Goal: Information Seeking & Learning: Learn about a topic

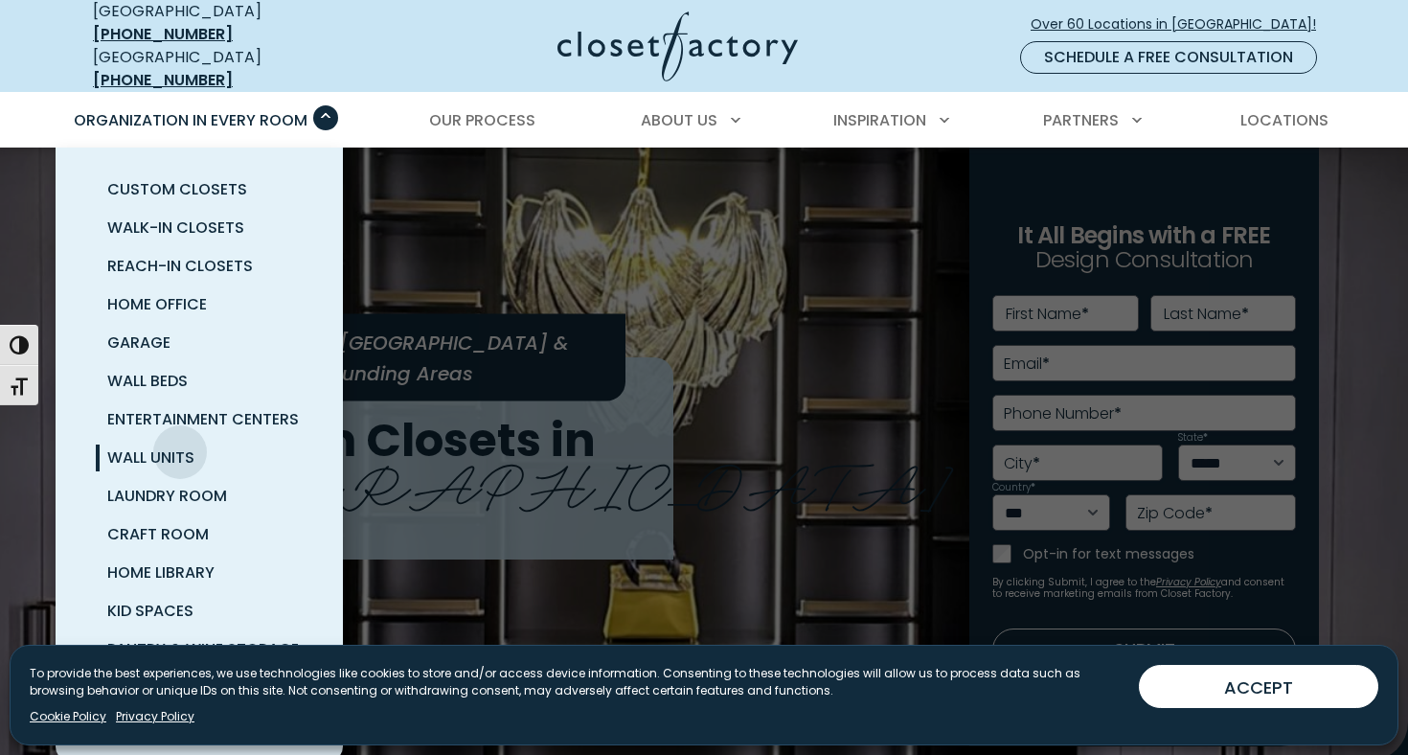
click at [180, 446] on span "Wall Units" at bounding box center [150, 457] width 87 height 22
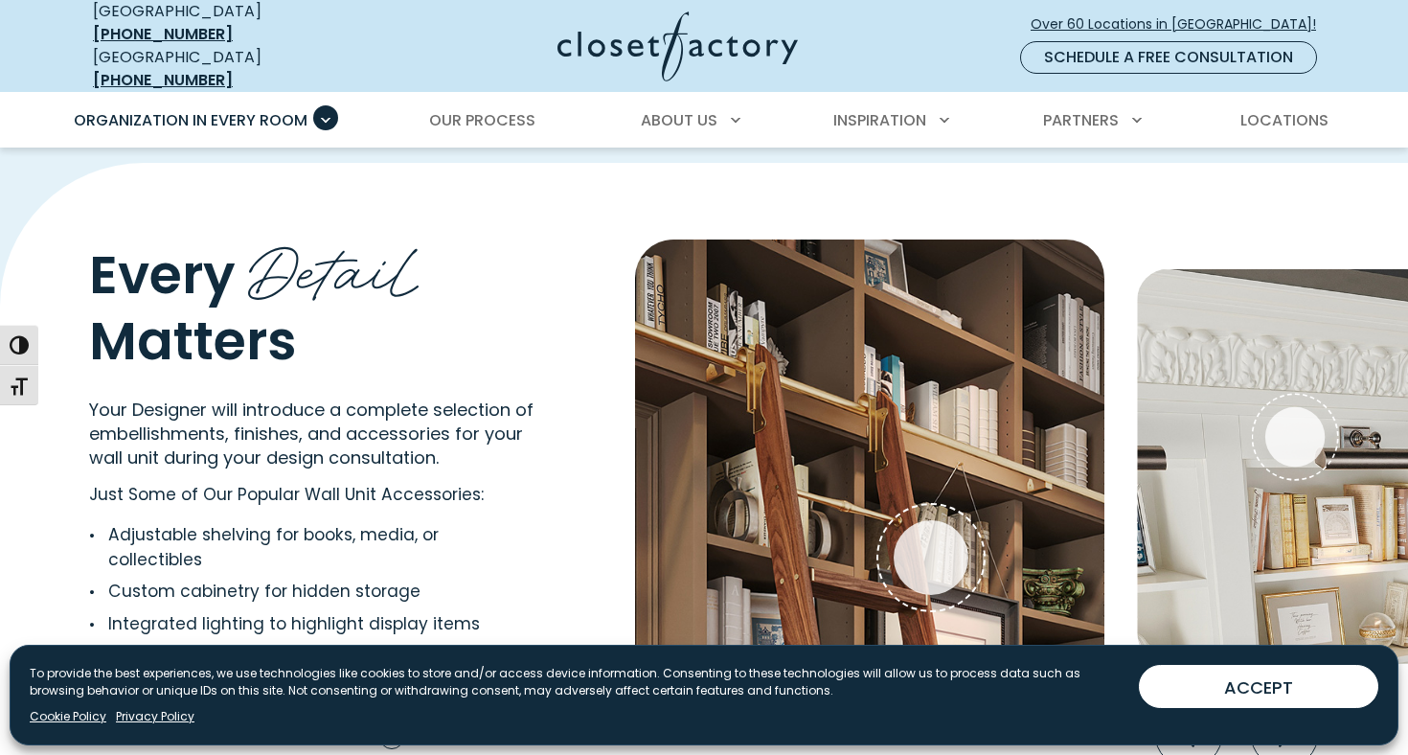
scroll to position [3678, 0]
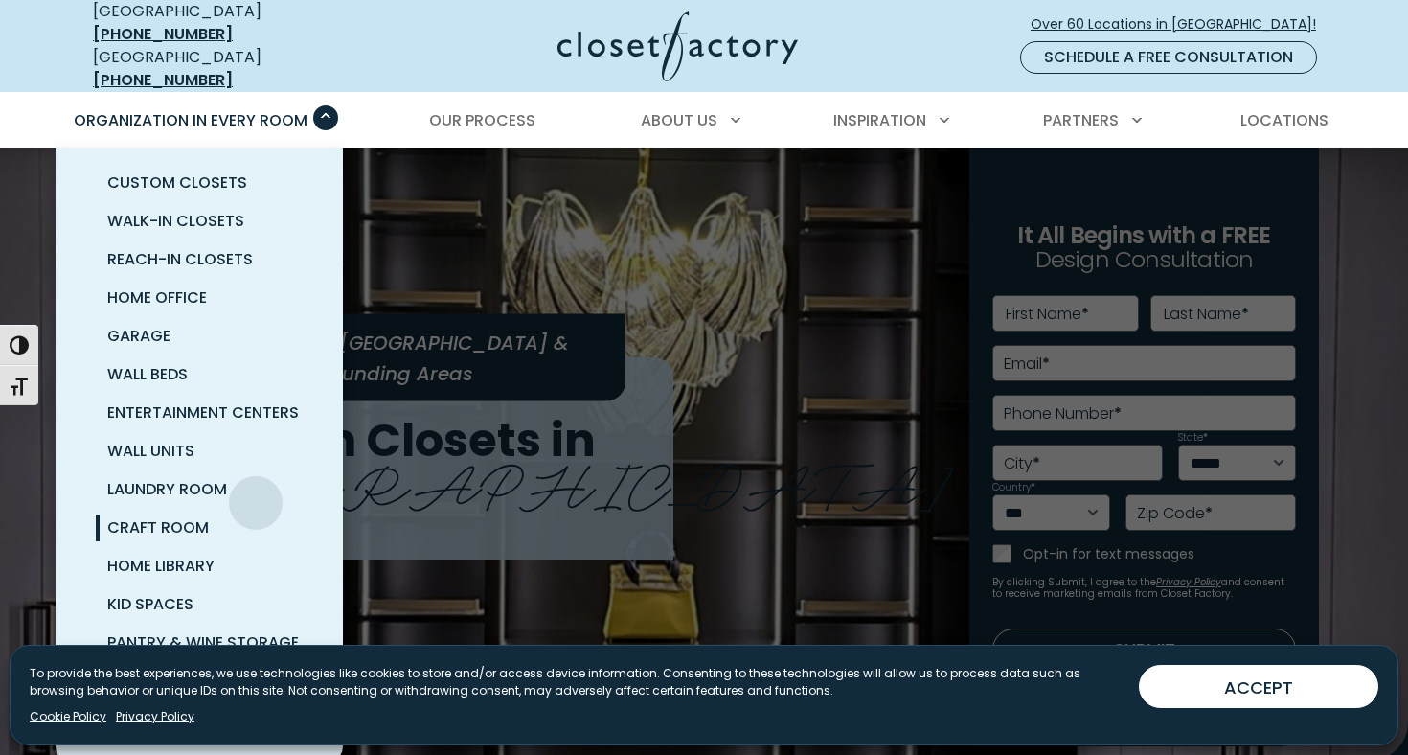
scroll to position [7, 0]
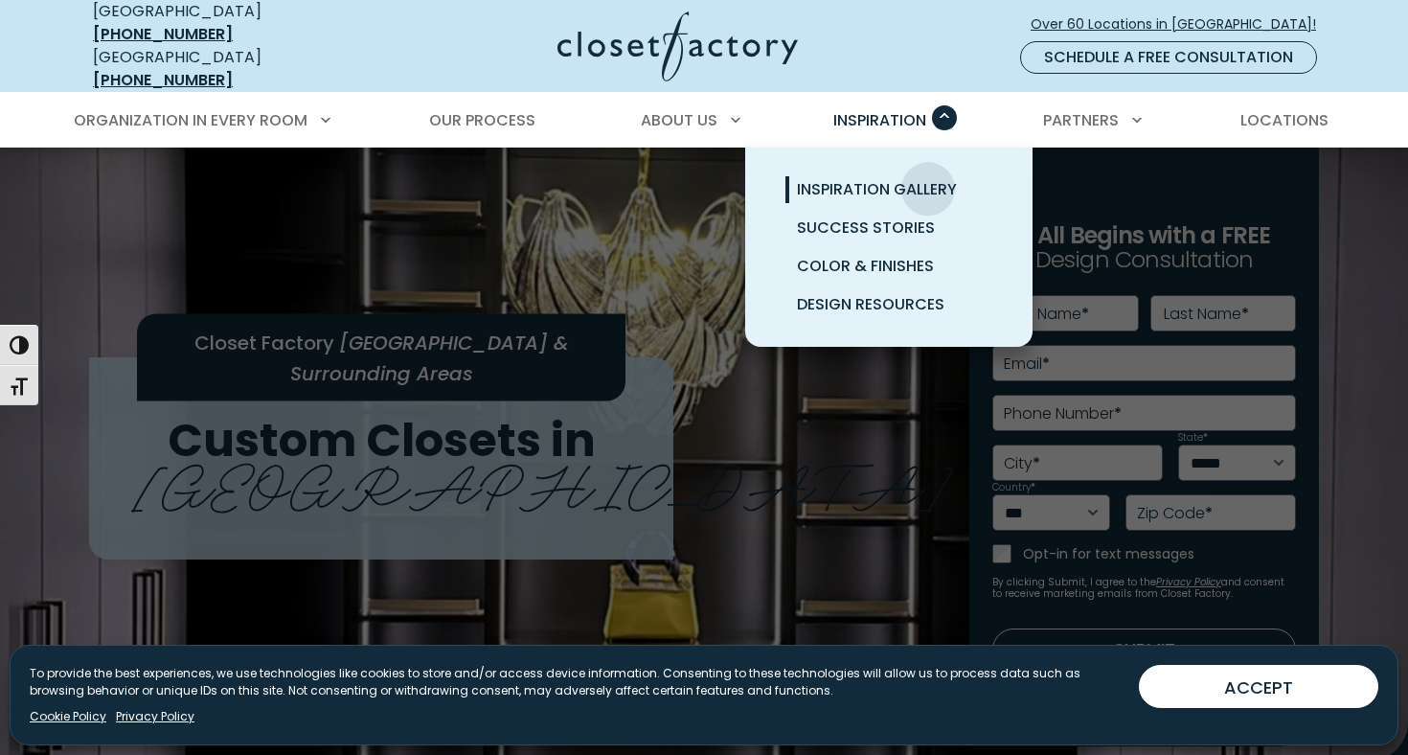
click at [927, 178] on span "Inspiration Gallery" at bounding box center [877, 189] width 160 height 22
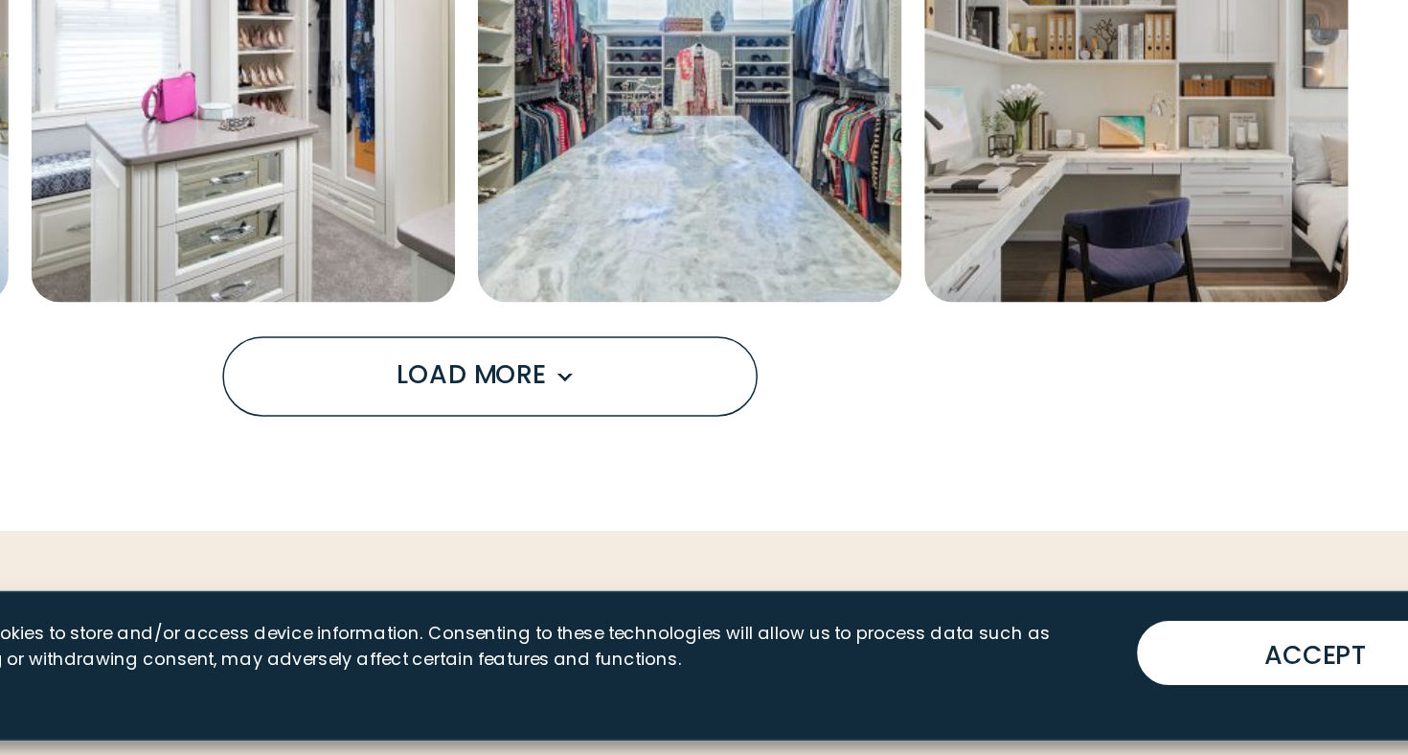
scroll to position [1590, 0]
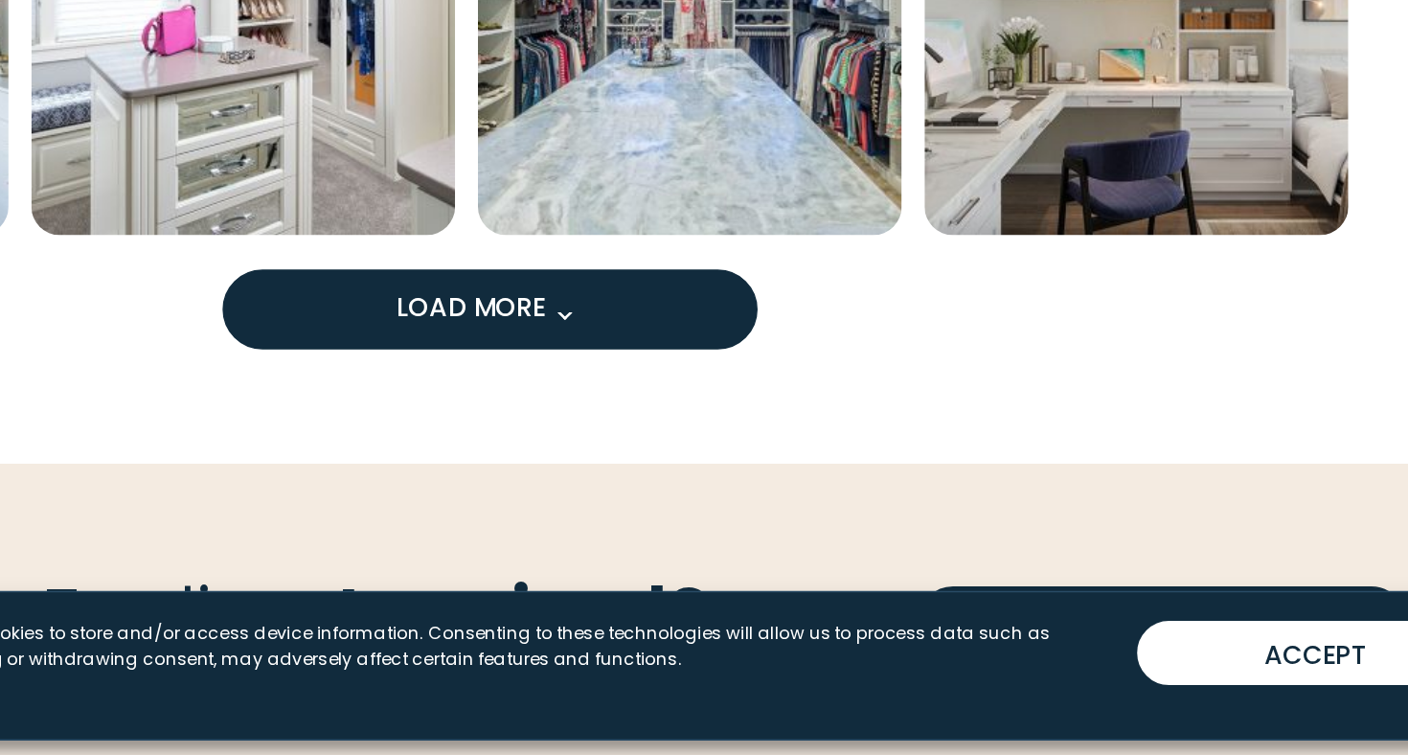
click at [525, 429] on button "Load More" at bounding box center [704, 456] width 359 height 54
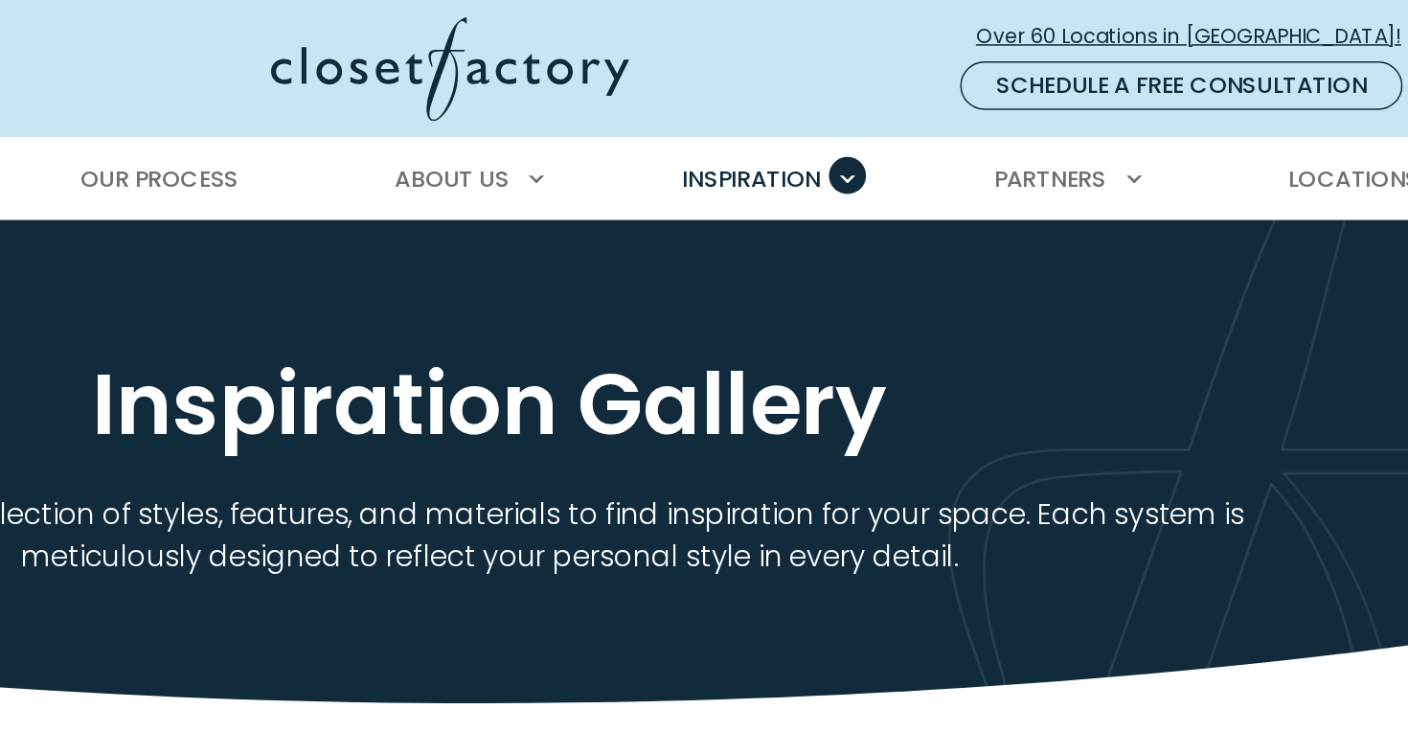
scroll to position [0, 0]
click at [429, 110] on span "Our Process" at bounding box center [482, 120] width 106 height 22
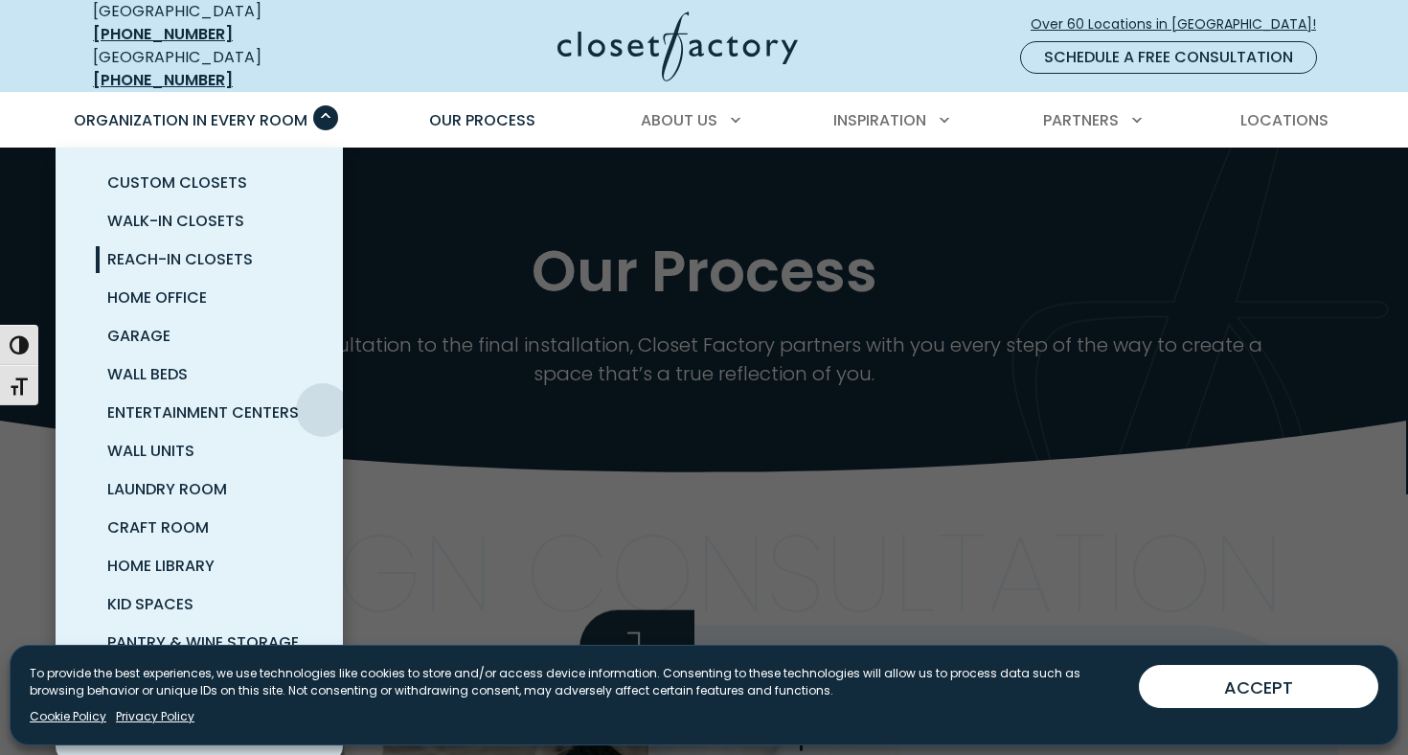
scroll to position [7, 0]
click at [191, 286] on span "Home Office" at bounding box center [157, 297] width 100 height 22
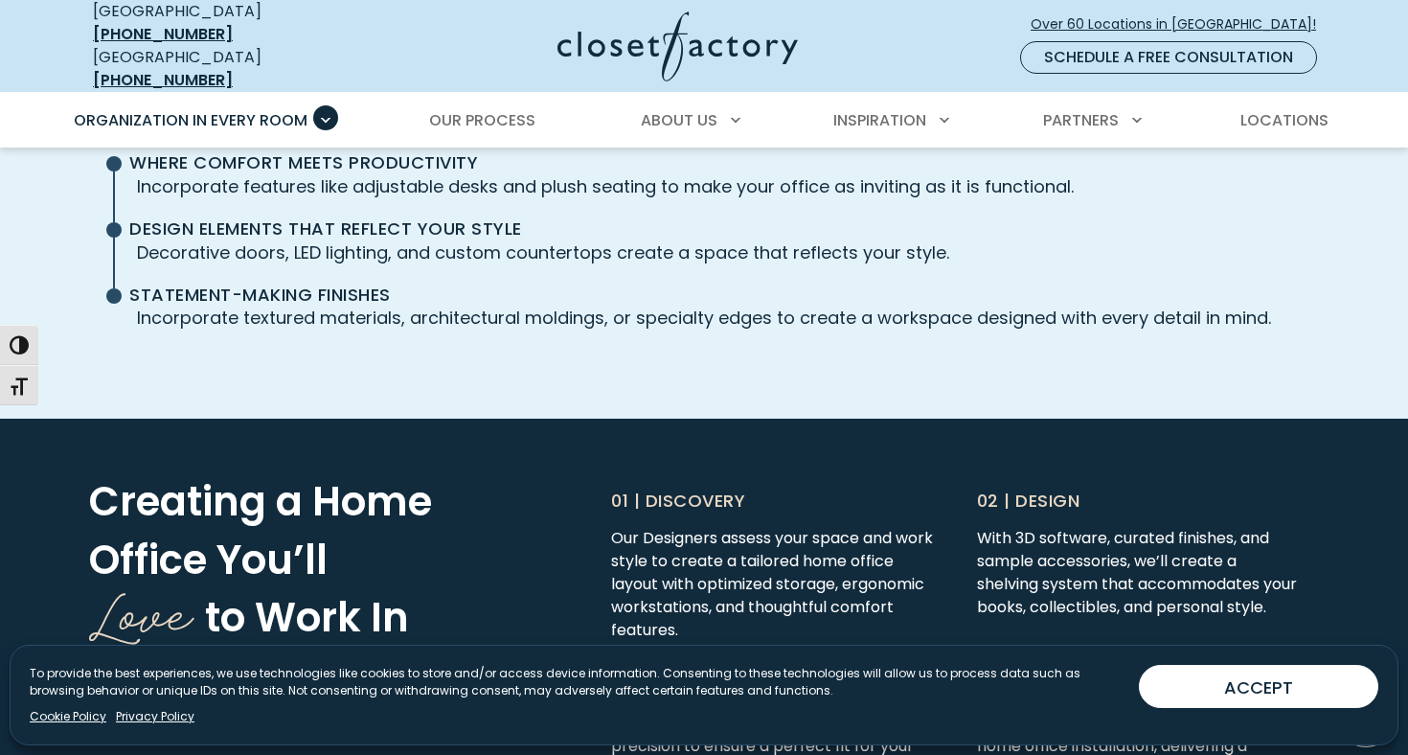
scroll to position [4509, 0]
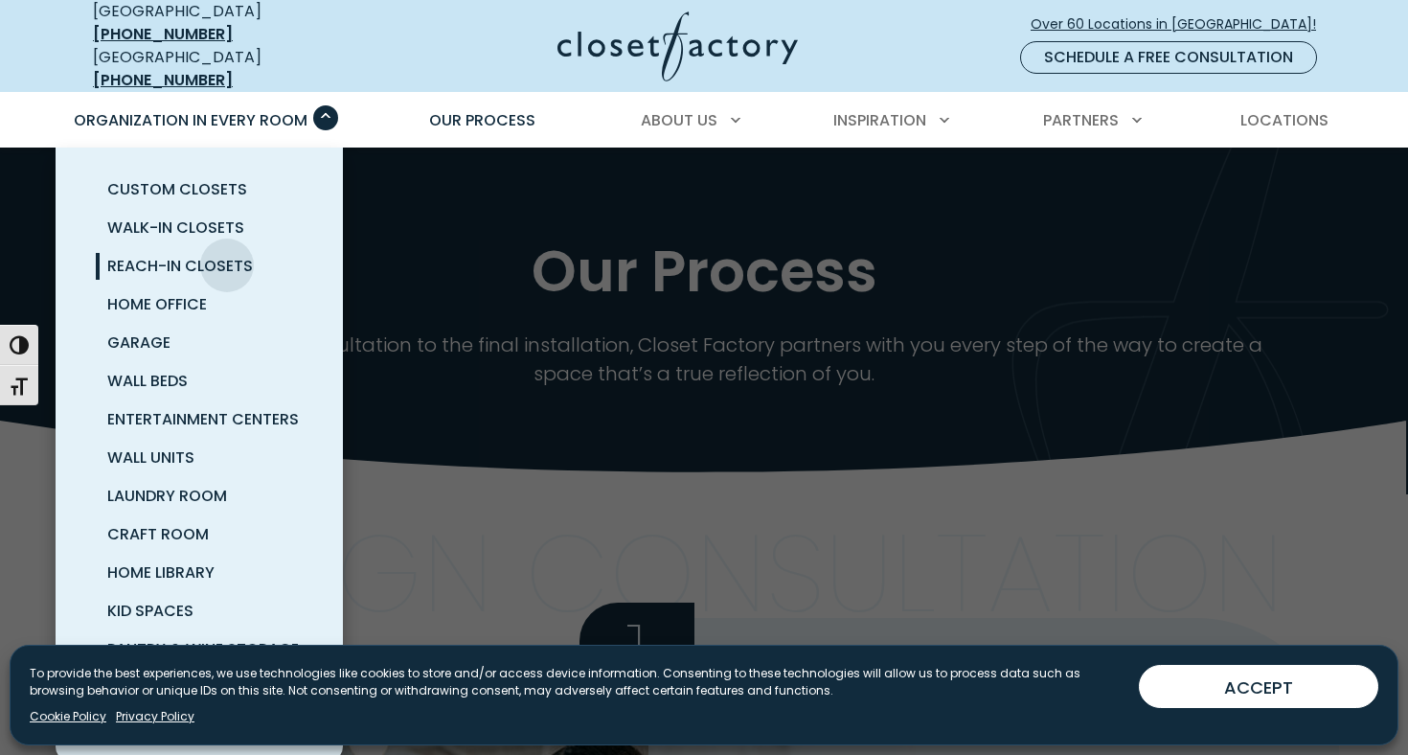
click at [227, 255] on span "Reach-In Closets" at bounding box center [180, 266] width 146 height 22
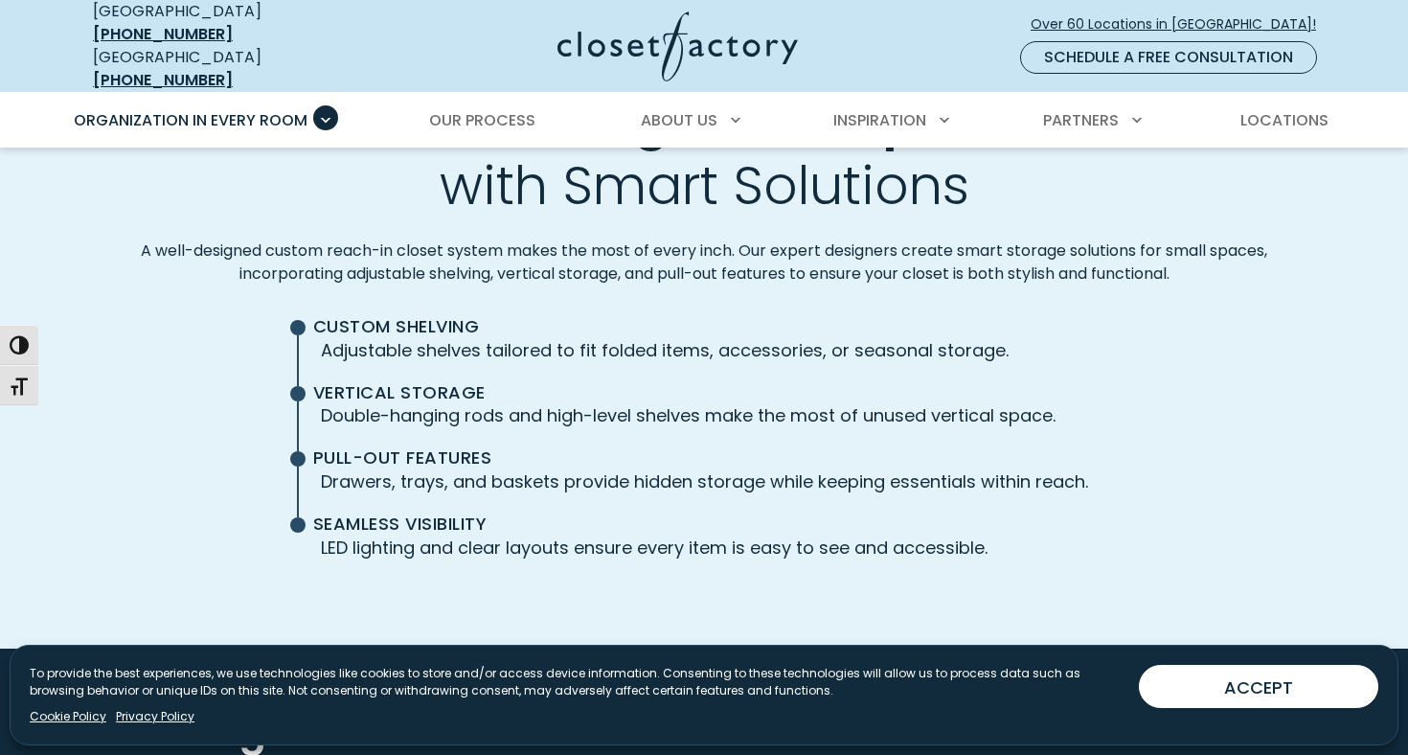
scroll to position [4444, 0]
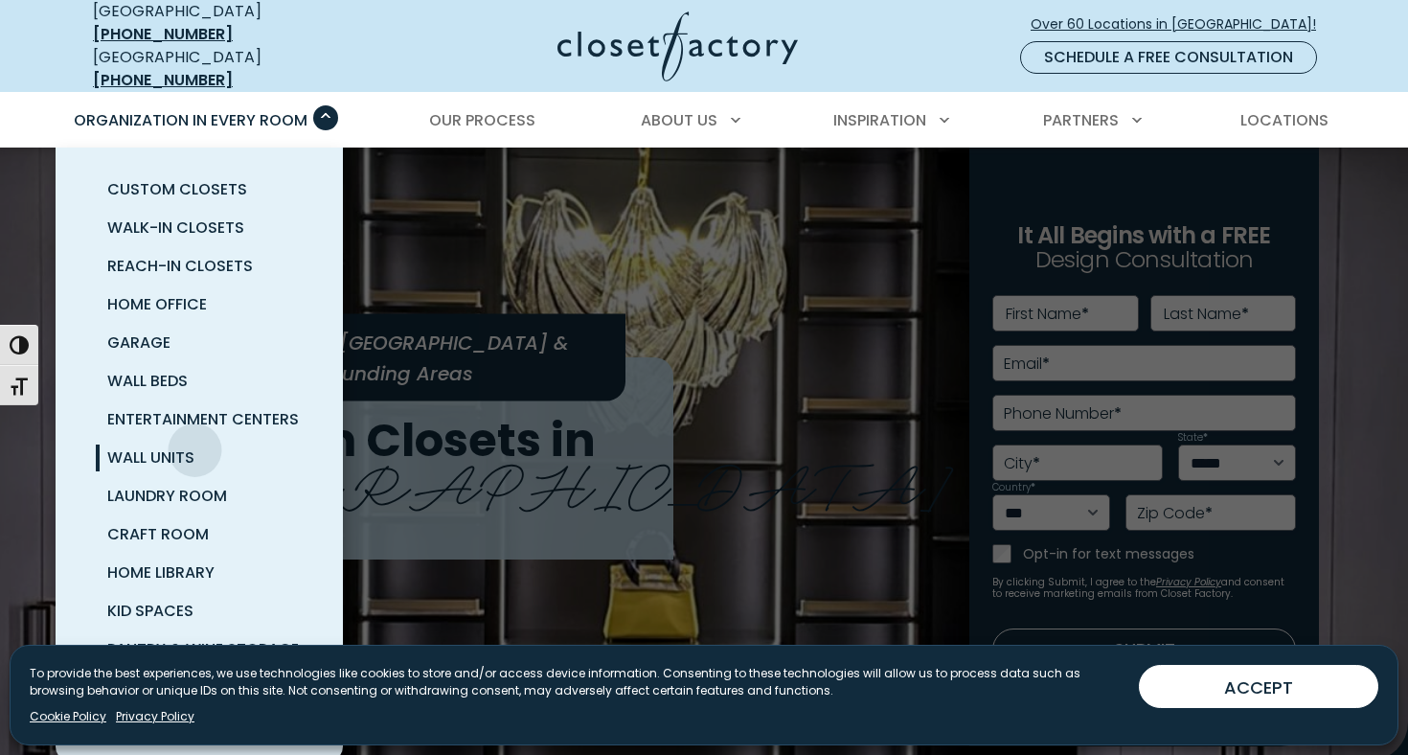
click at [193, 446] on span "Wall Units" at bounding box center [150, 457] width 87 height 22
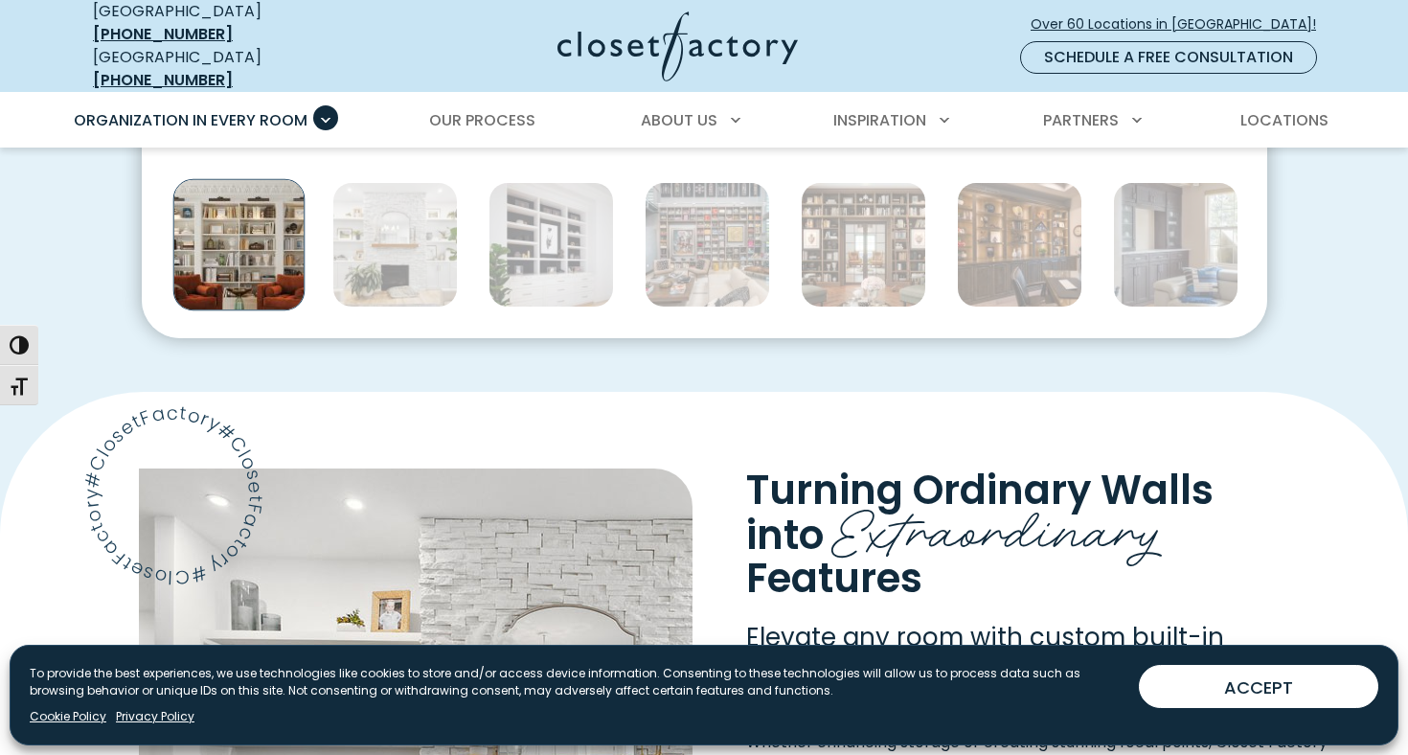
scroll to position [1177, 0]
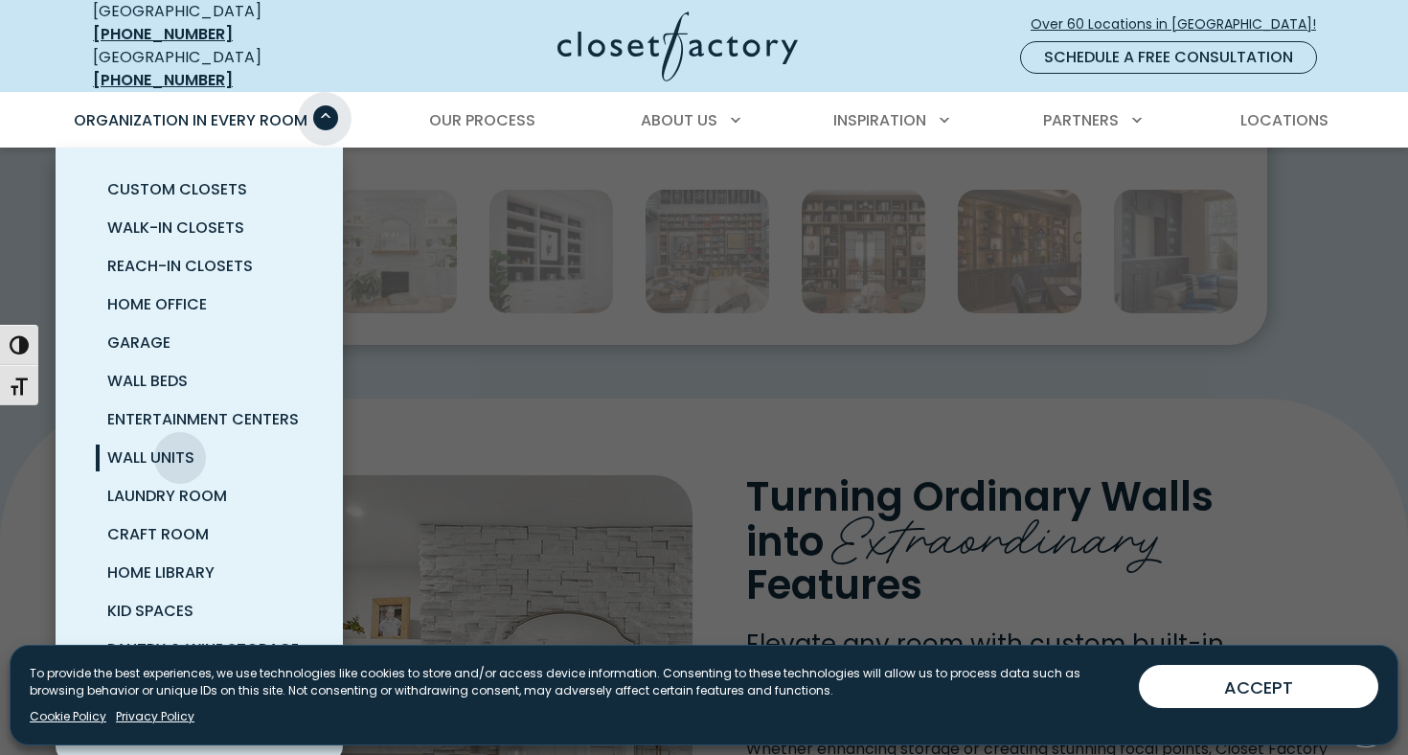
click at [325, 105] on span "Primary Menu" at bounding box center [325, 117] width 25 height 25
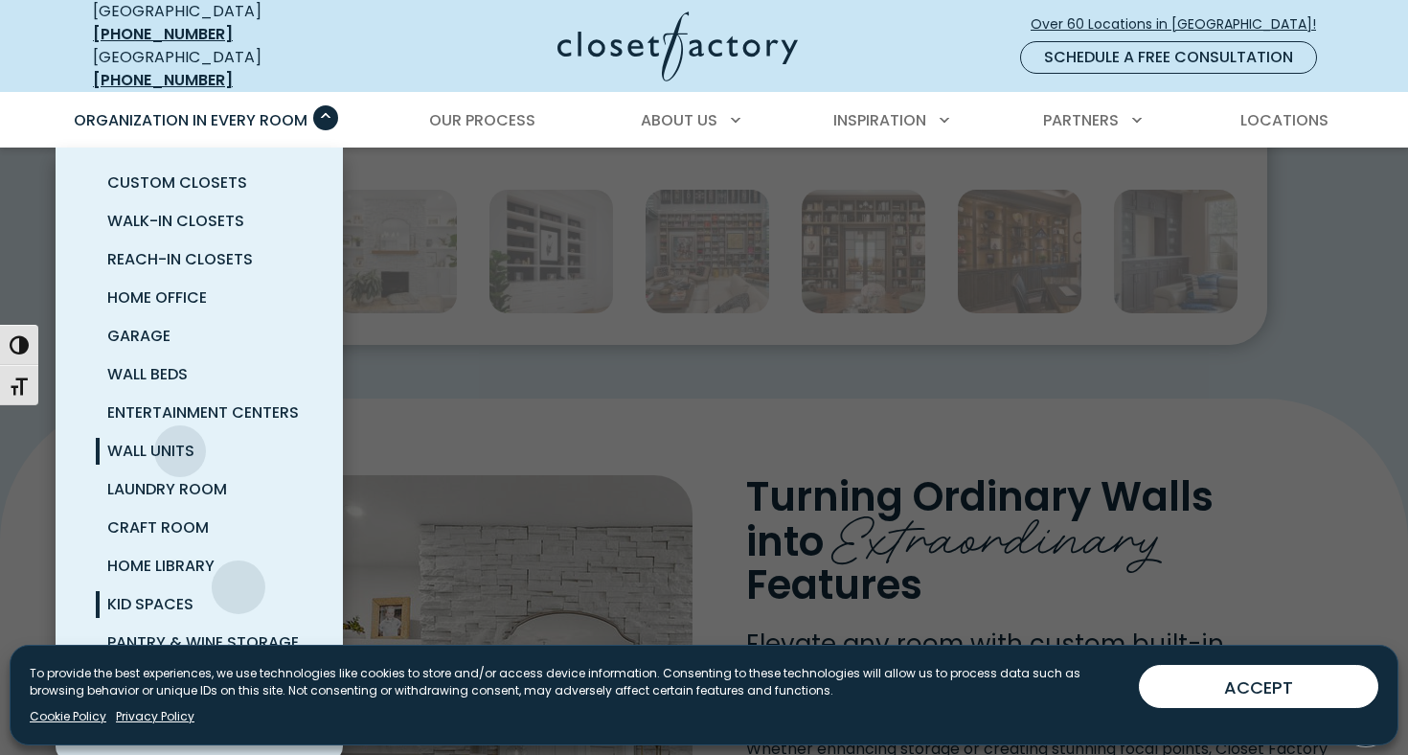
scroll to position [7, 0]
click at [267, 632] on span "Pantry & Wine Storage" at bounding box center [203, 642] width 192 height 22
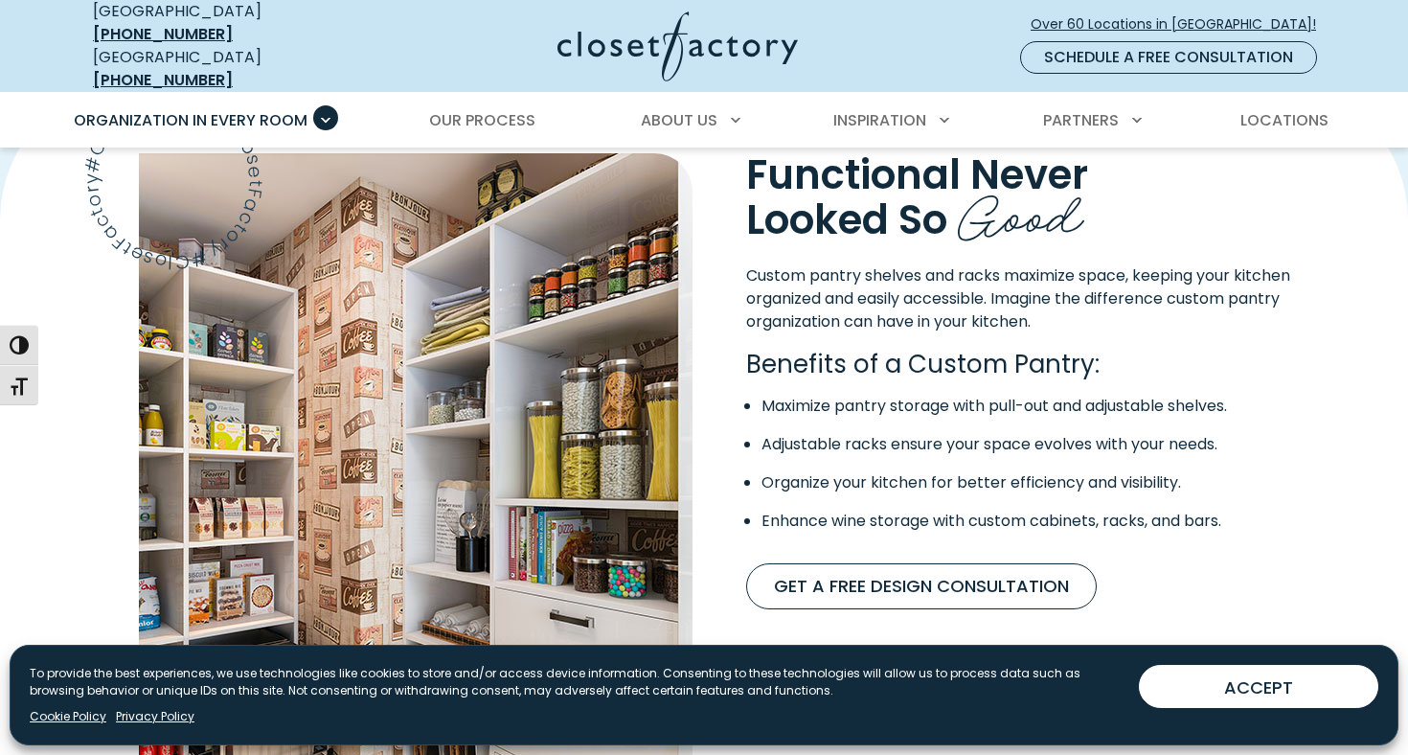
scroll to position [1519, 0]
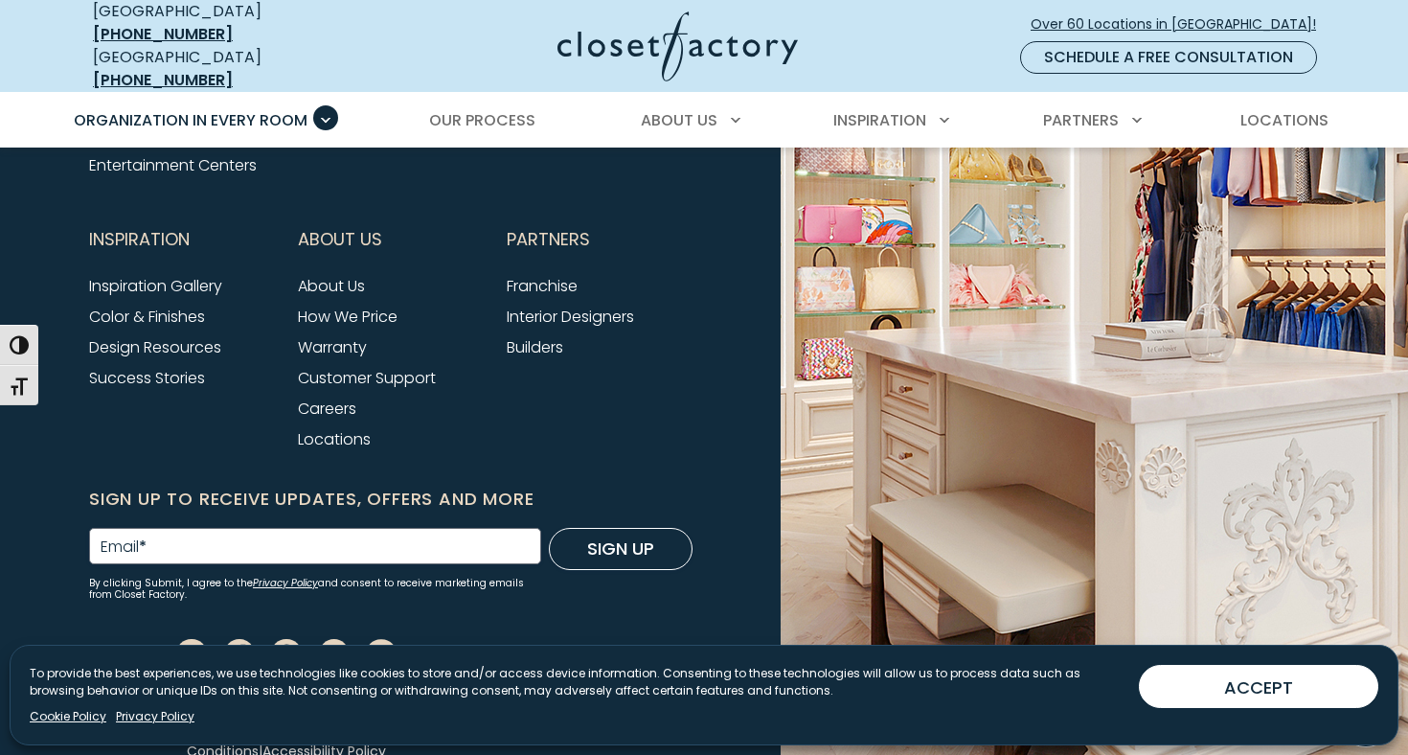
scroll to position [6556, 0]
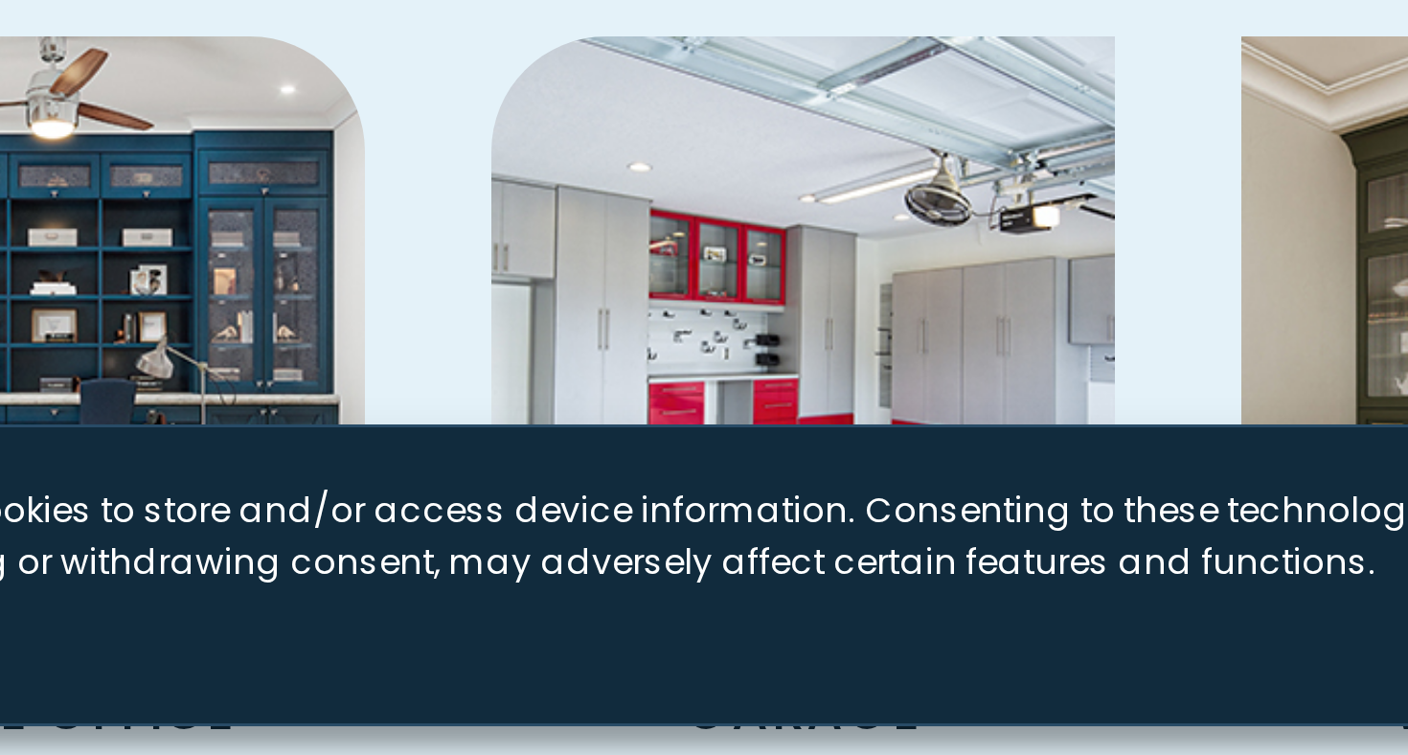
scroll to position [4084, 0]
